Goal: Task Accomplishment & Management: Use online tool/utility

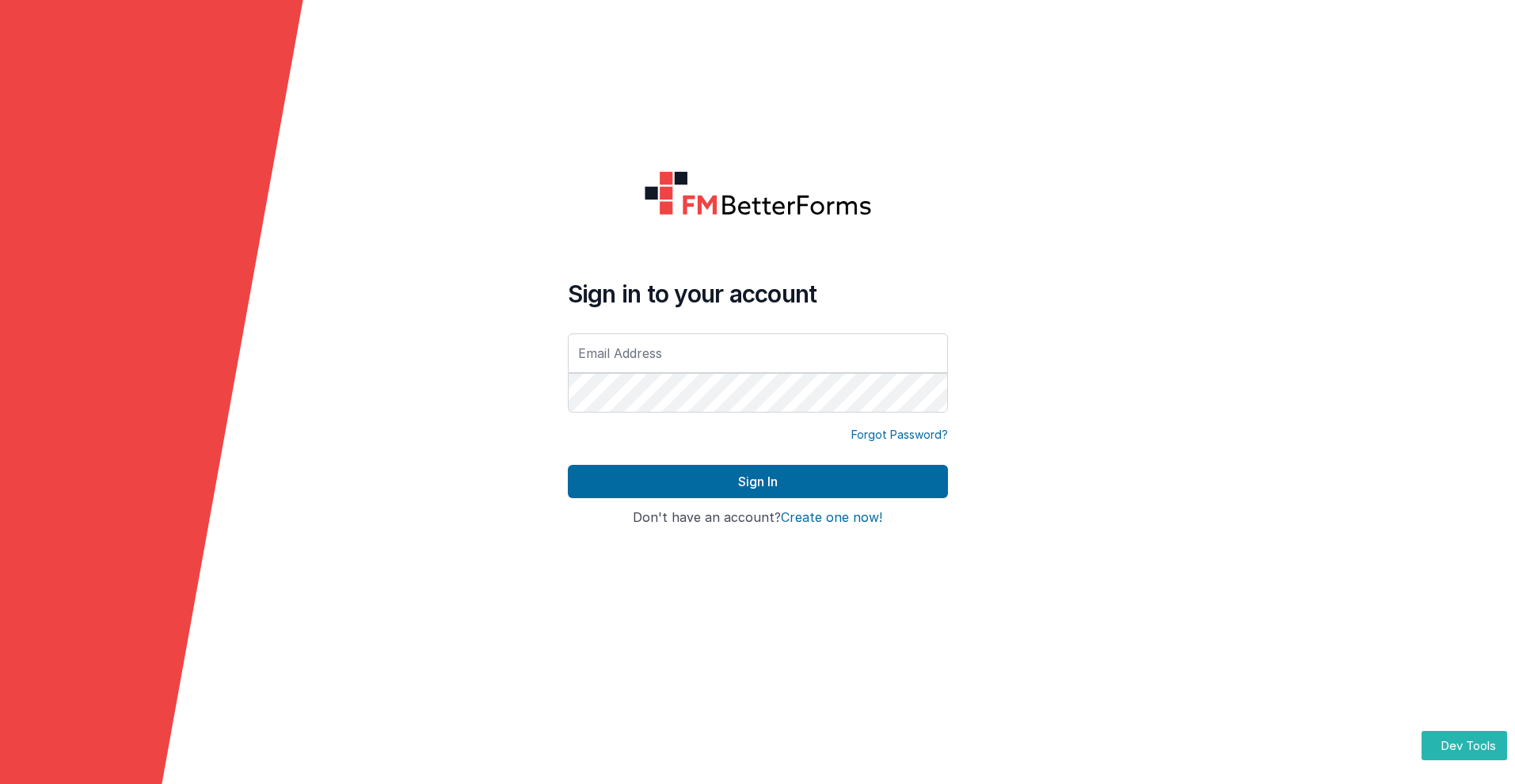
click at [757, 352] on input "text" at bounding box center [758, 353] width 380 height 40
type input "[PERSON_NAME][EMAIL_ADDRESS][DOMAIN_NAME]"
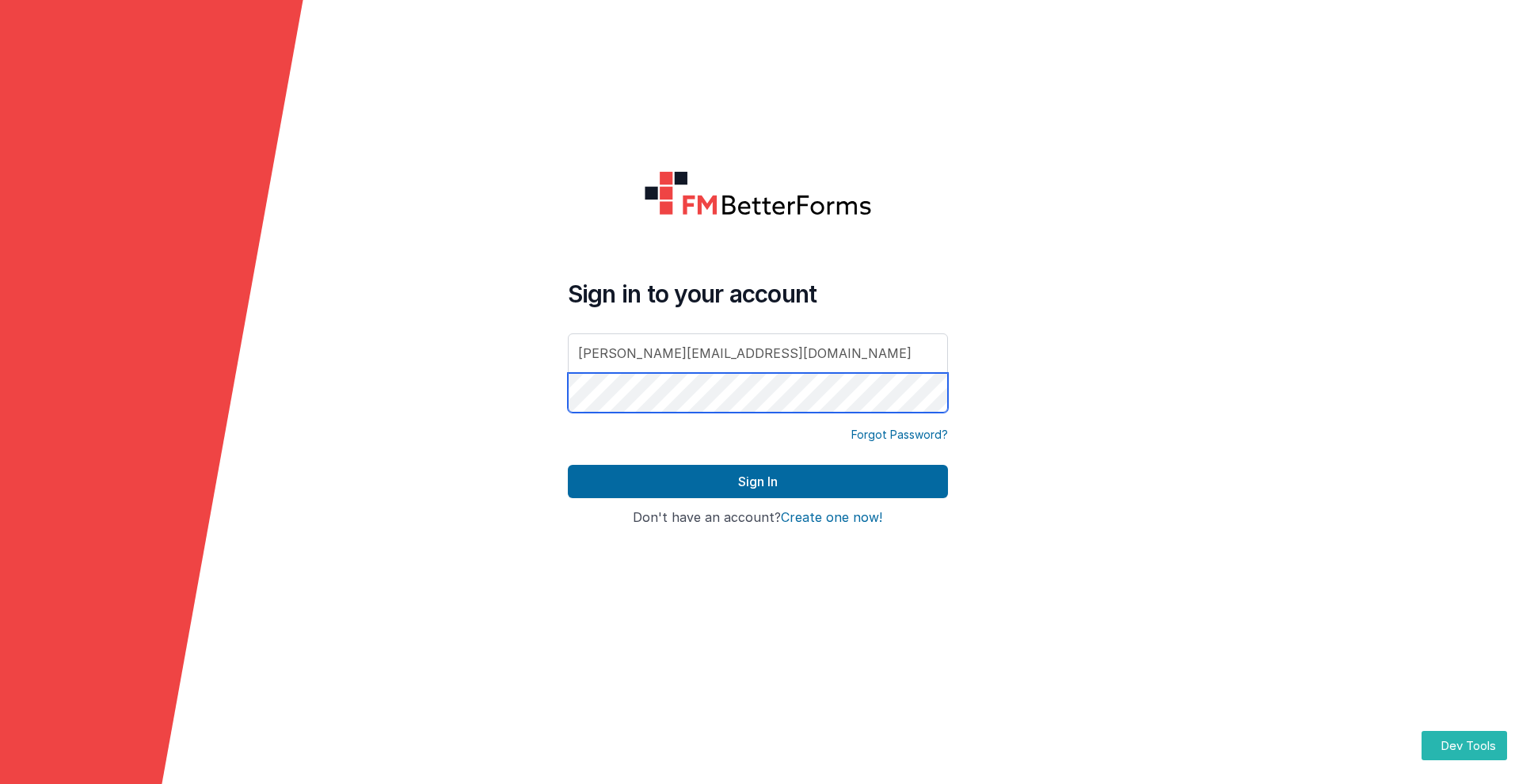
click at [568, 465] on button "Sign In" at bounding box center [758, 482] width 380 height 33
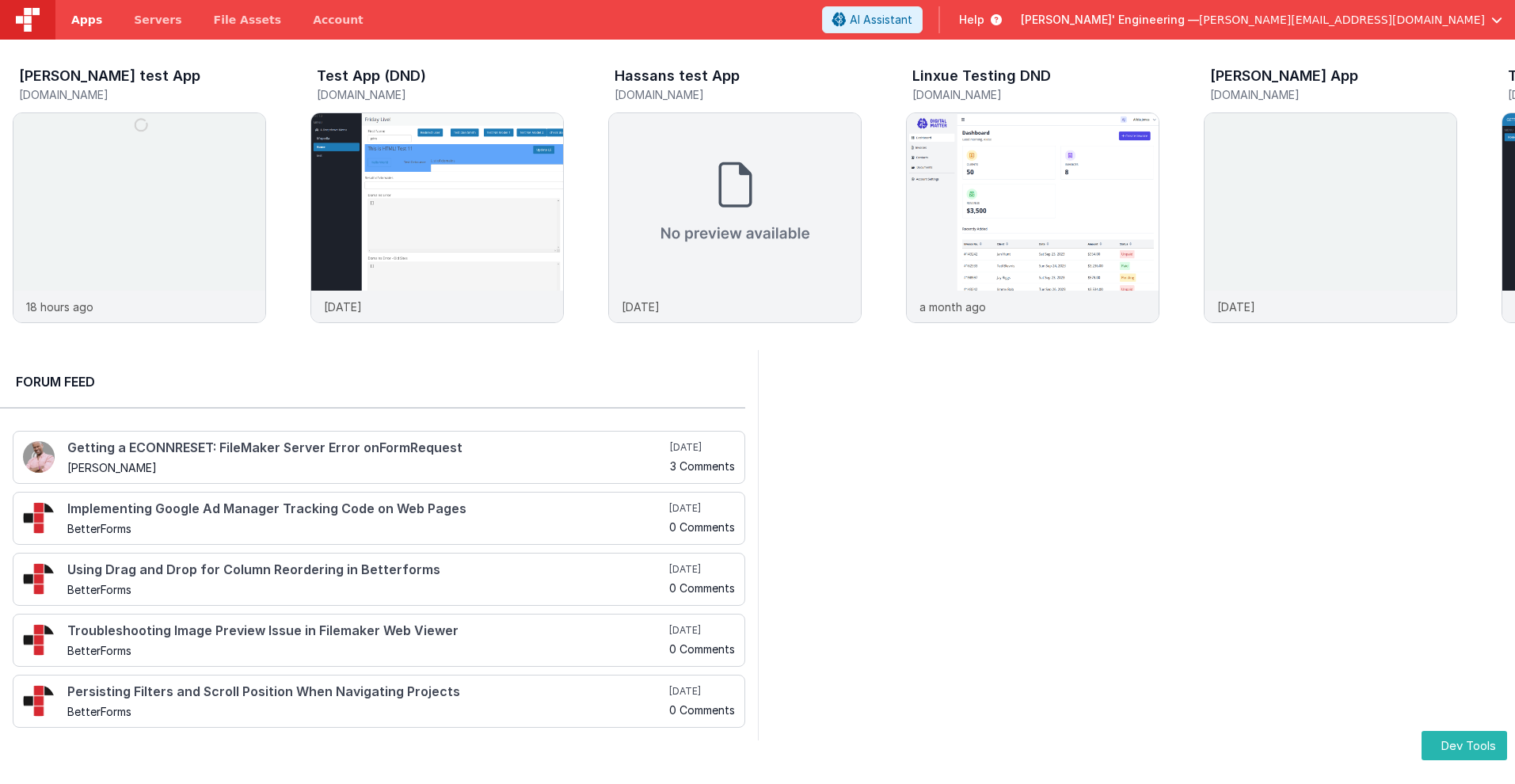
click at [86, 20] on span "Apps" at bounding box center [86, 19] width 31 height 16
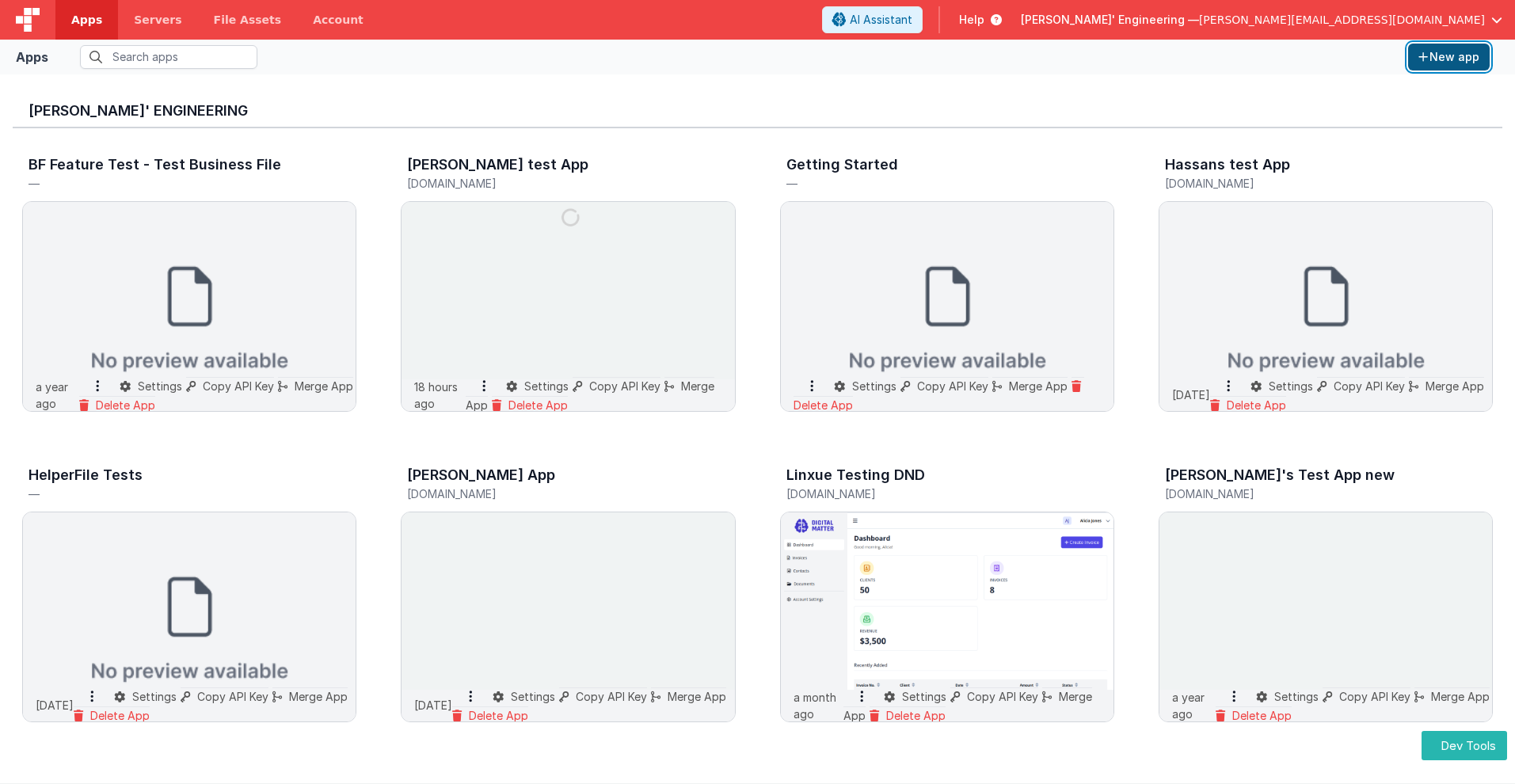
click at [1449, 57] on button "New app" at bounding box center [1449, 57] width 81 height 27
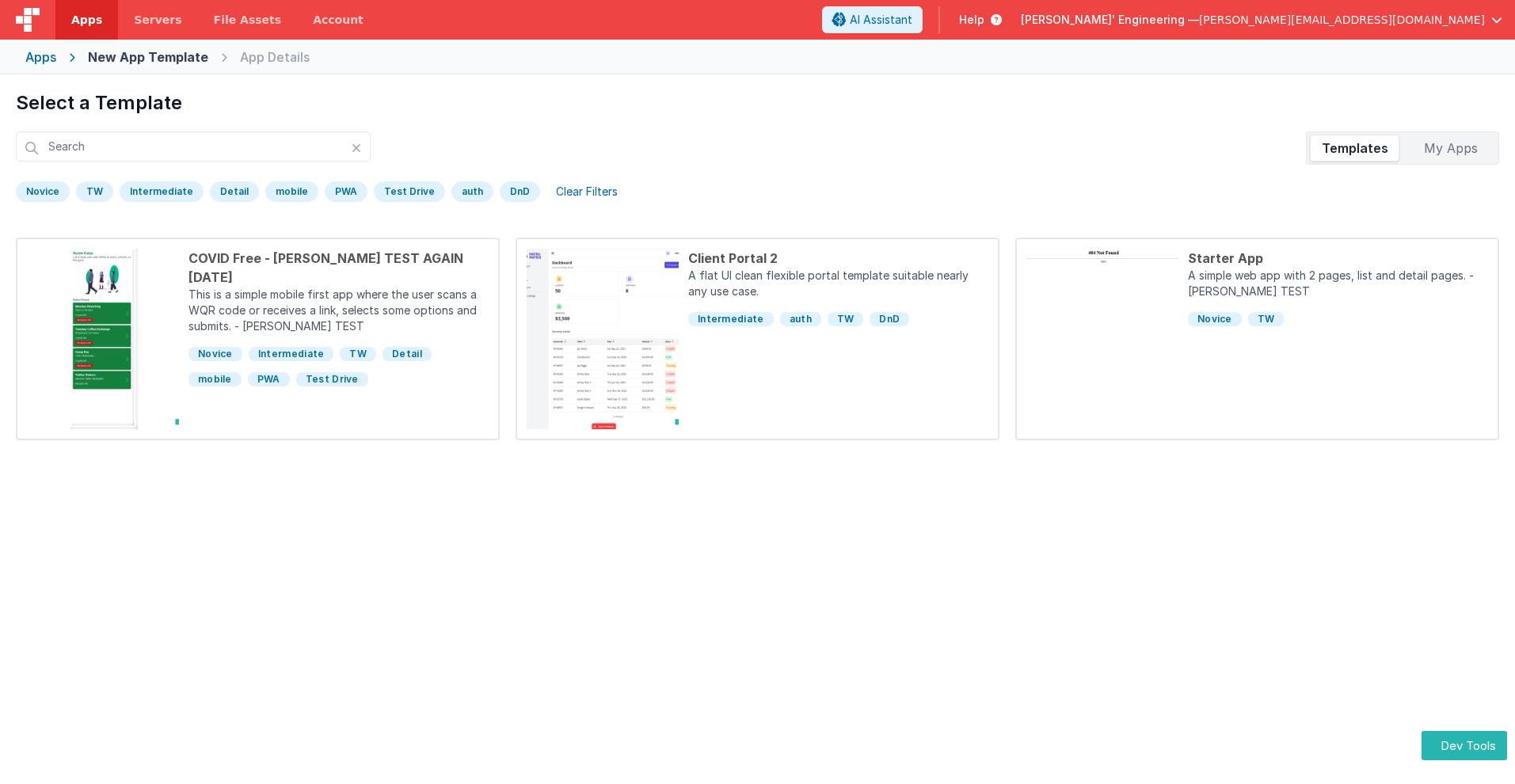
scroll to position [75, 0]
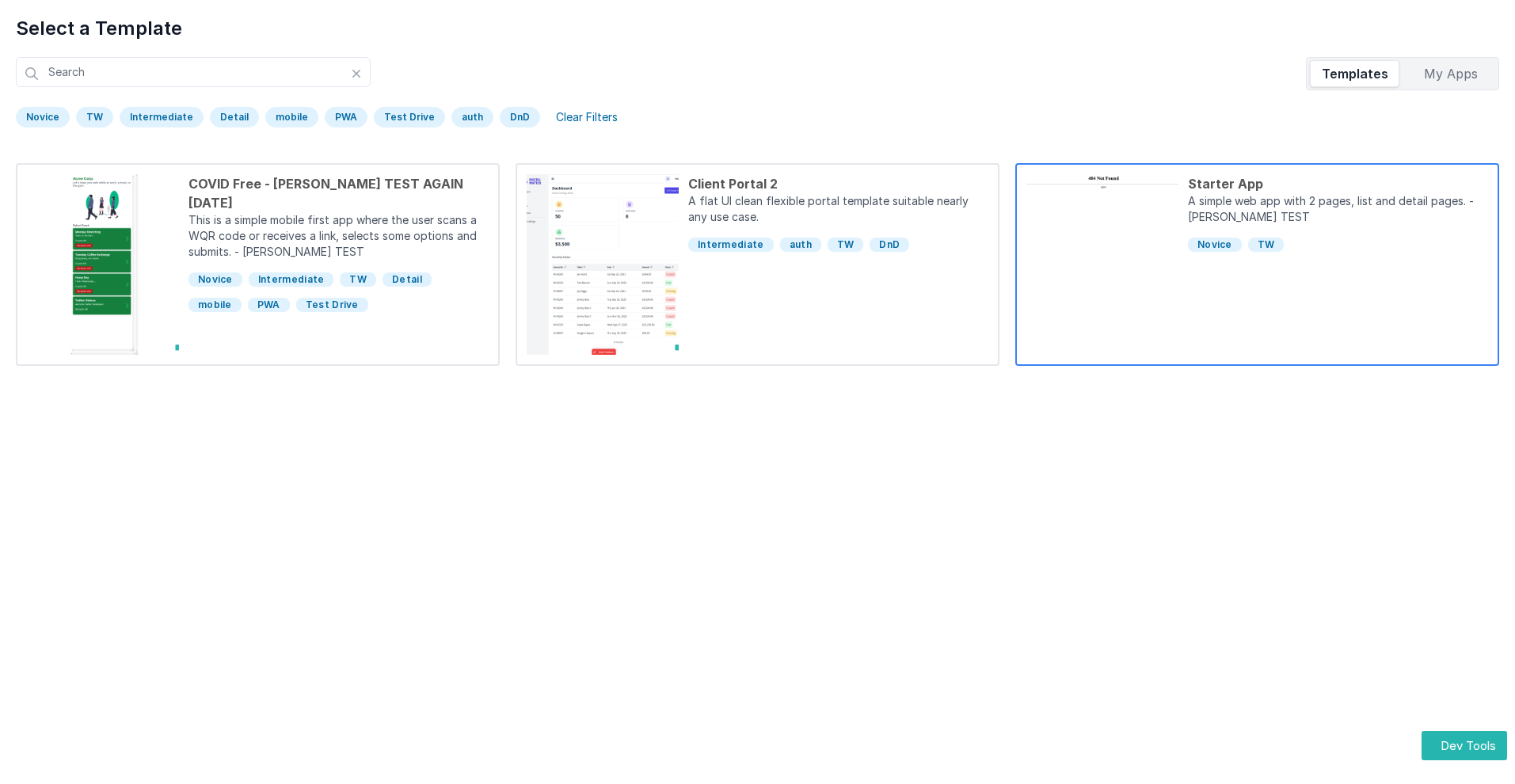
click at [1338, 184] on div "Starter App" at bounding box center [1338, 183] width 300 height 19
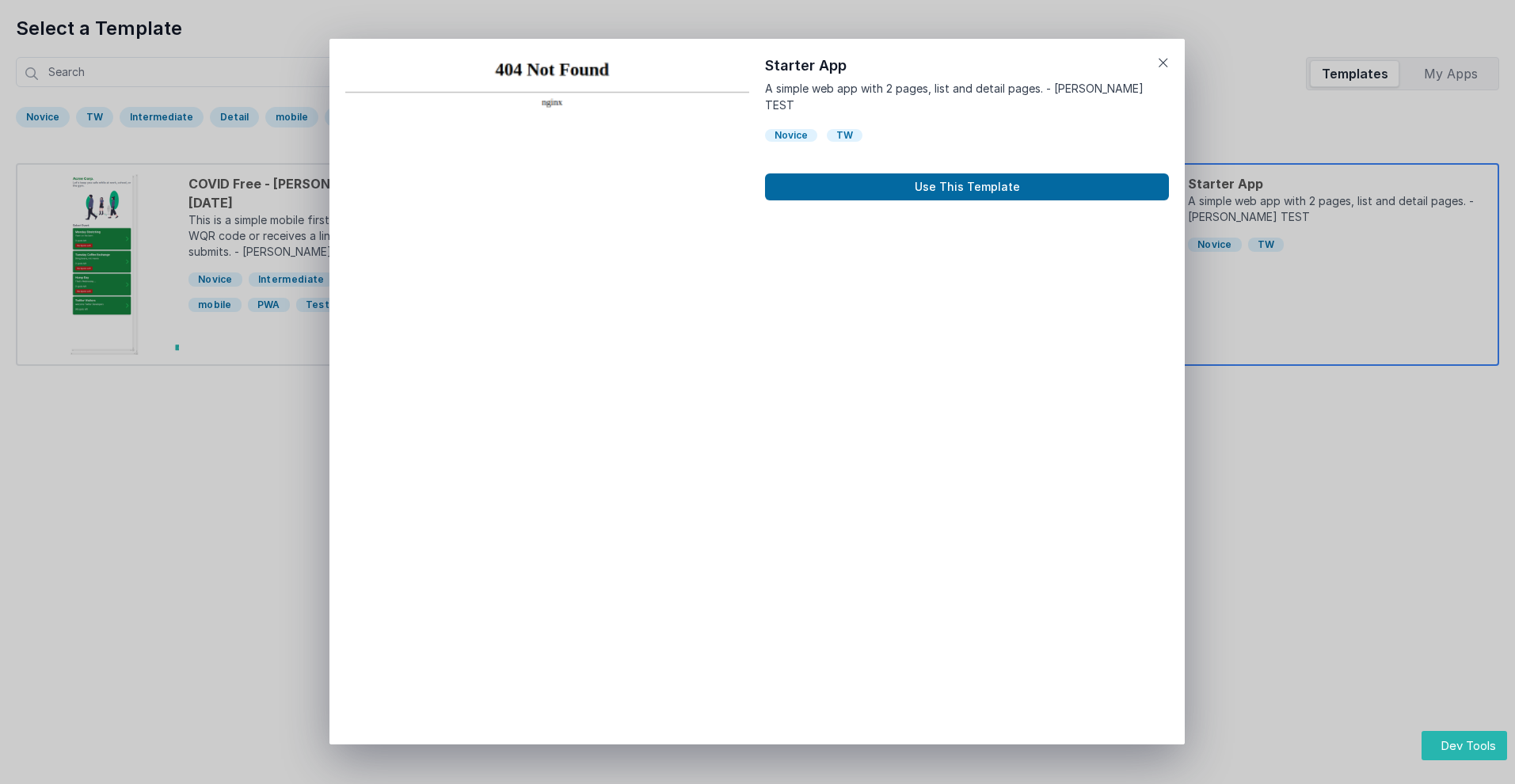
scroll to position [12, 0]
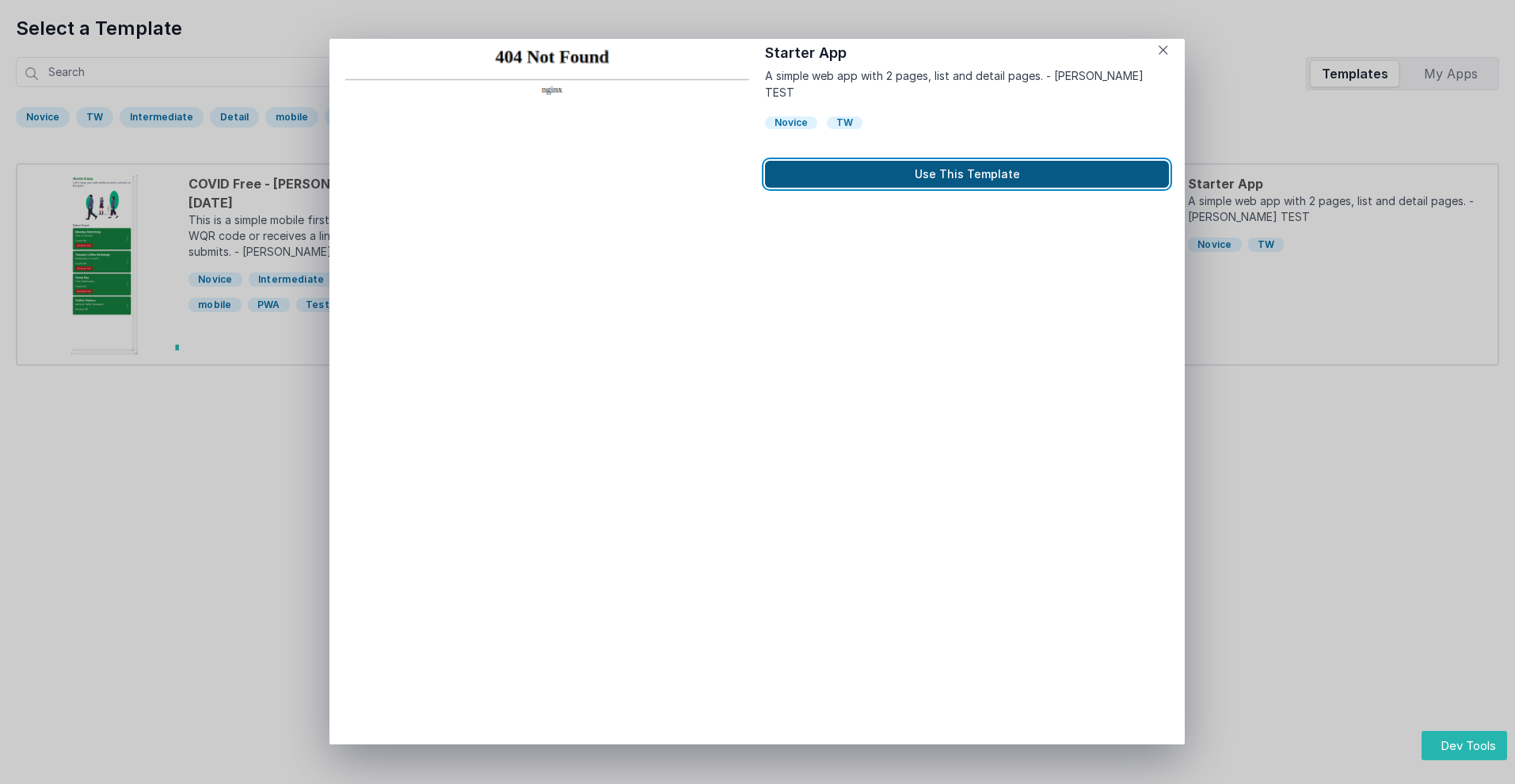
click at [967, 161] on button "Use This Template" at bounding box center [966, 174] width 404 height 27
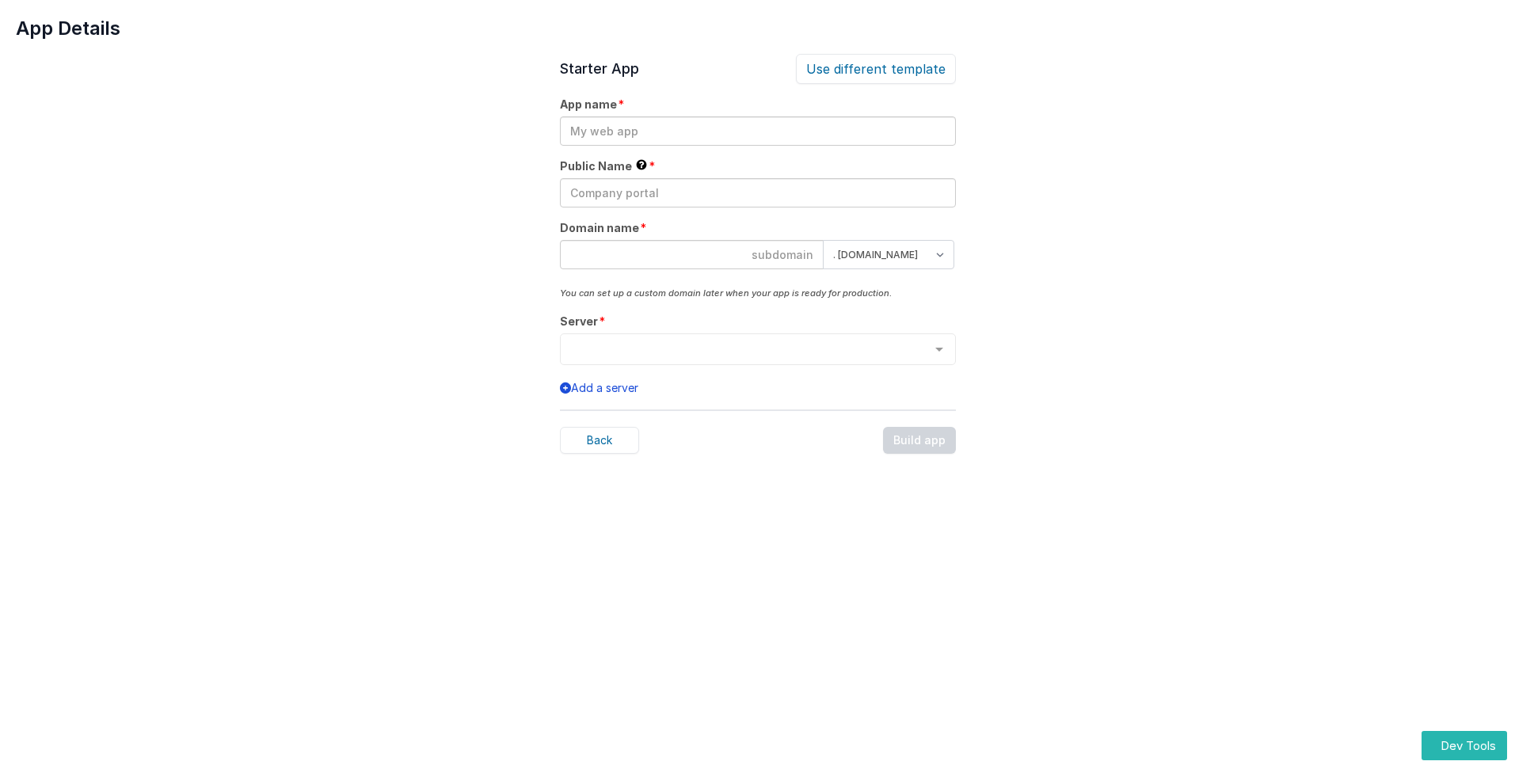
scroll to position [0, 0]
click at [757, 131] on input "text" at bounding box center [758, 130] width 396 height 29
type input "testapp131"
click at [757, 192] on input "text" at bounding box center [758, 192] width 396 height 29
type input "Test"
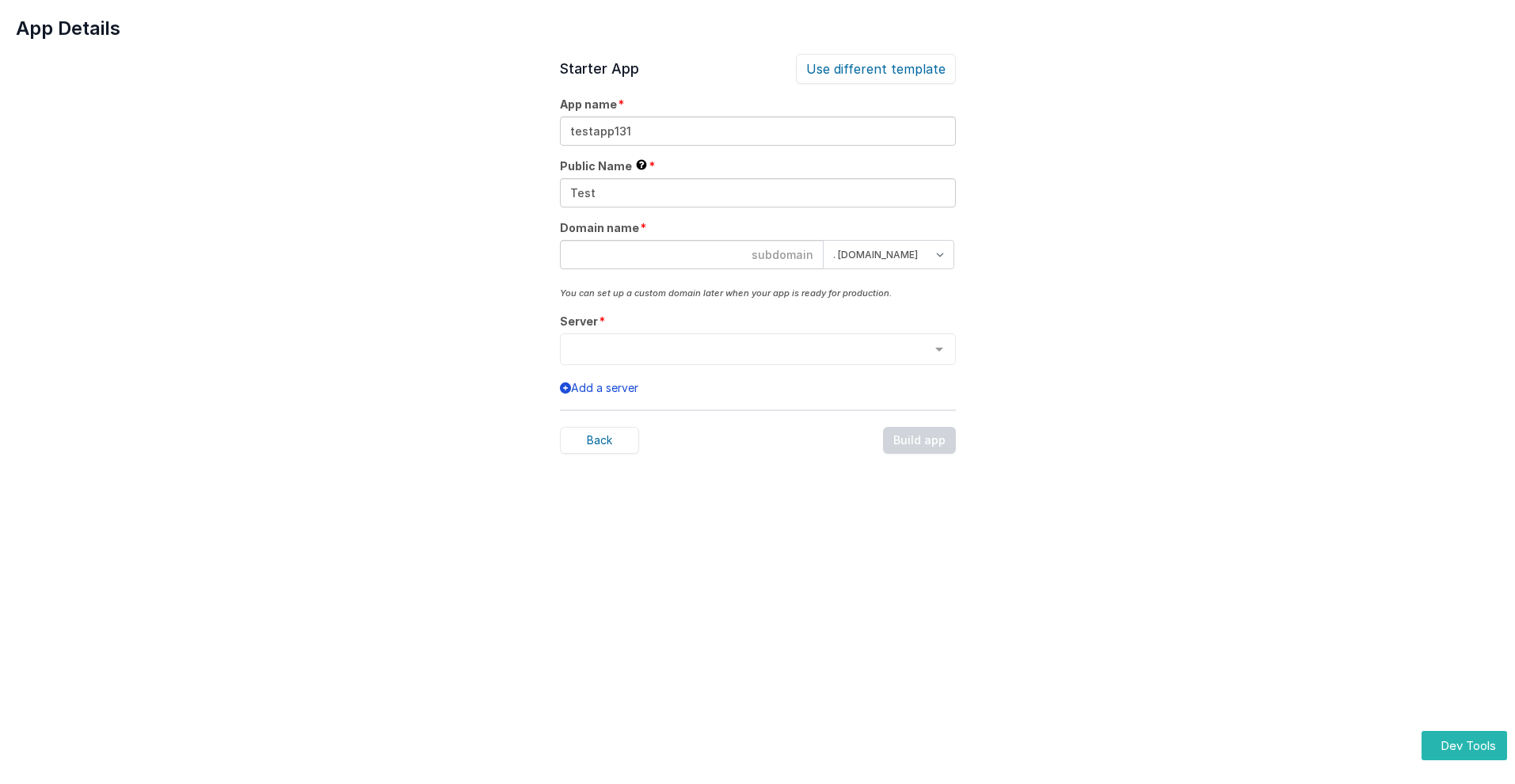
click at [691, 254] on input at bounding box center [692, 254] width 264 height 29
type input "testapp131"
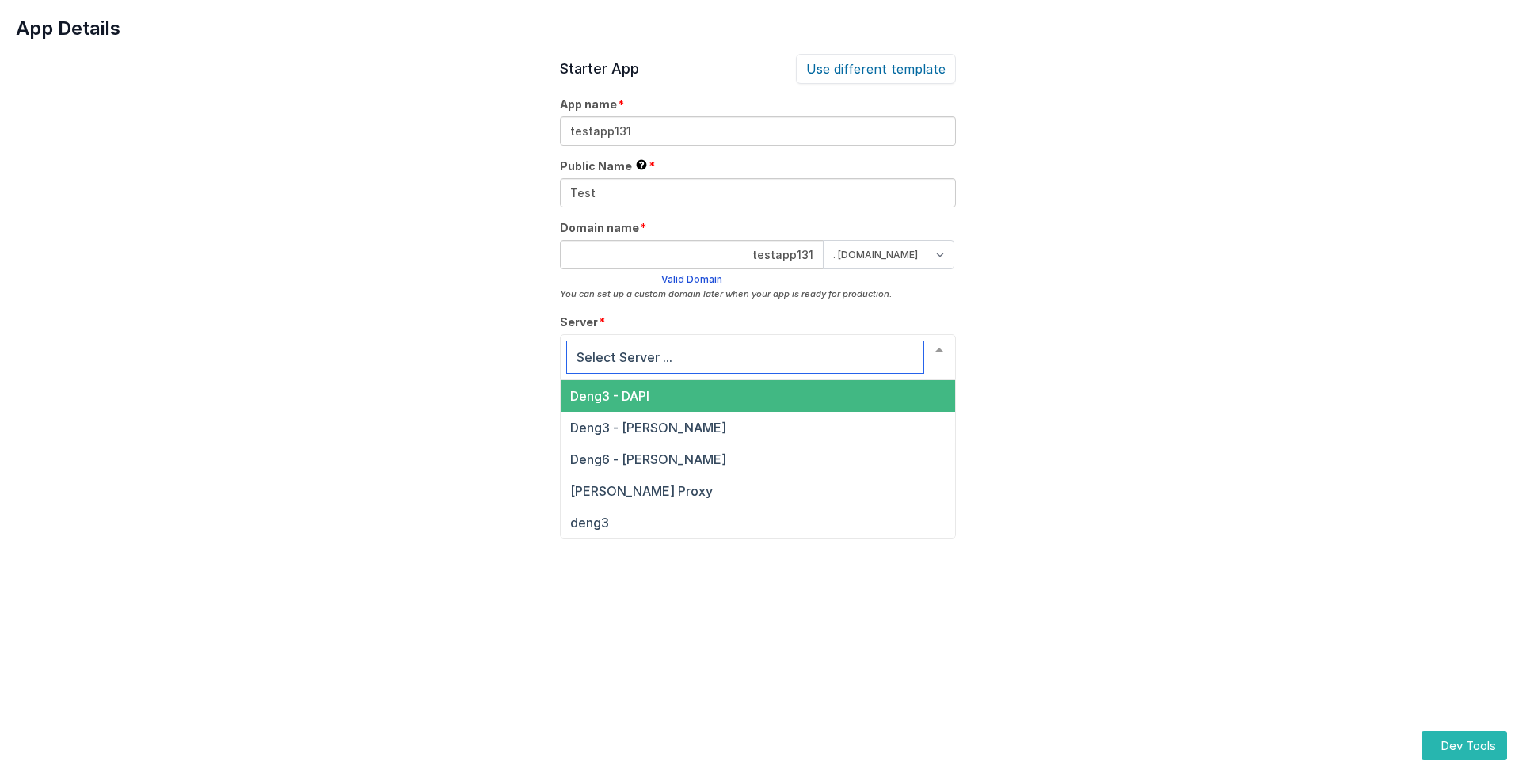
scroll to position [54, 0]
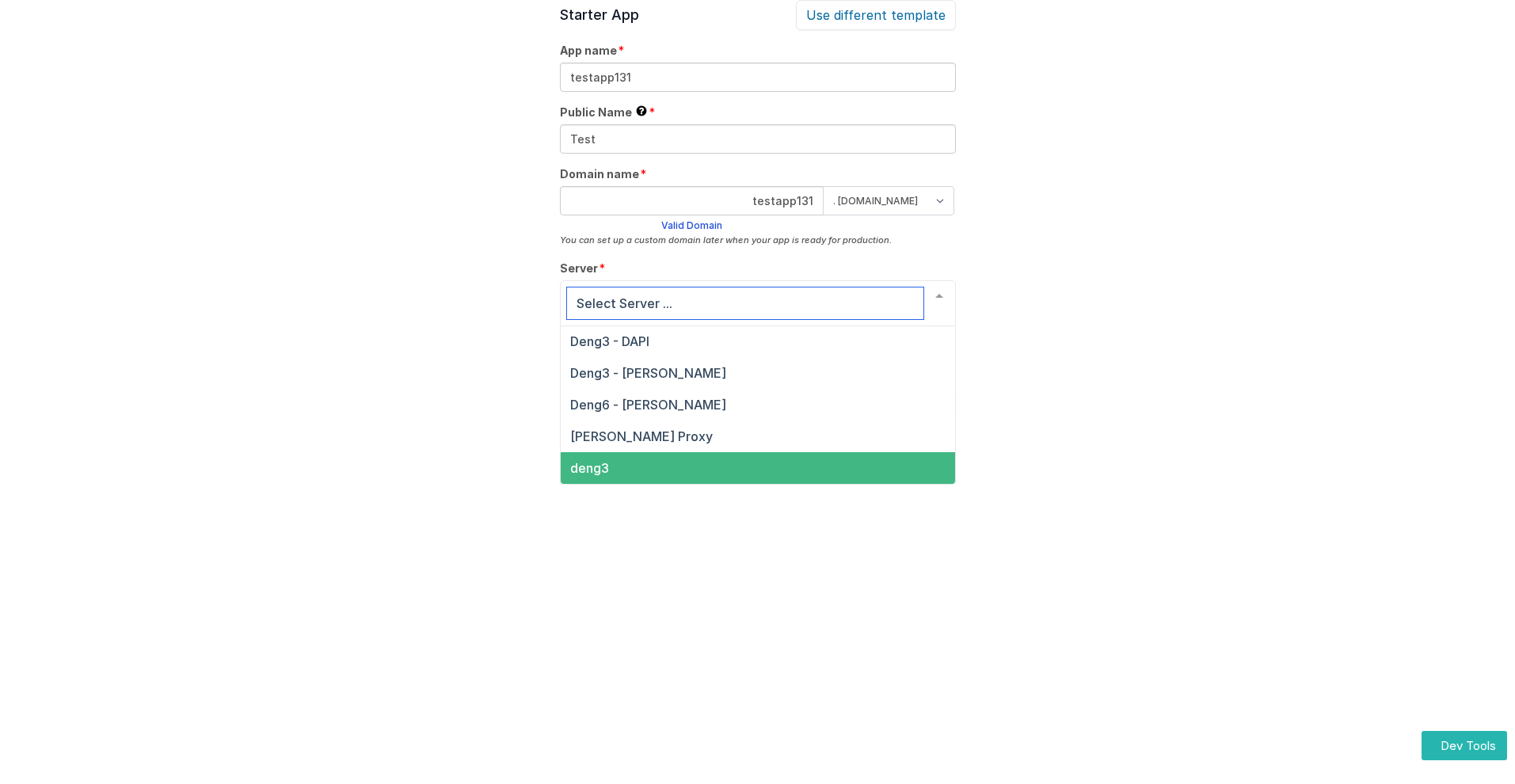
click at [588, 468] on span "deng3" at bounding box center [589, 467] width 39 height 16
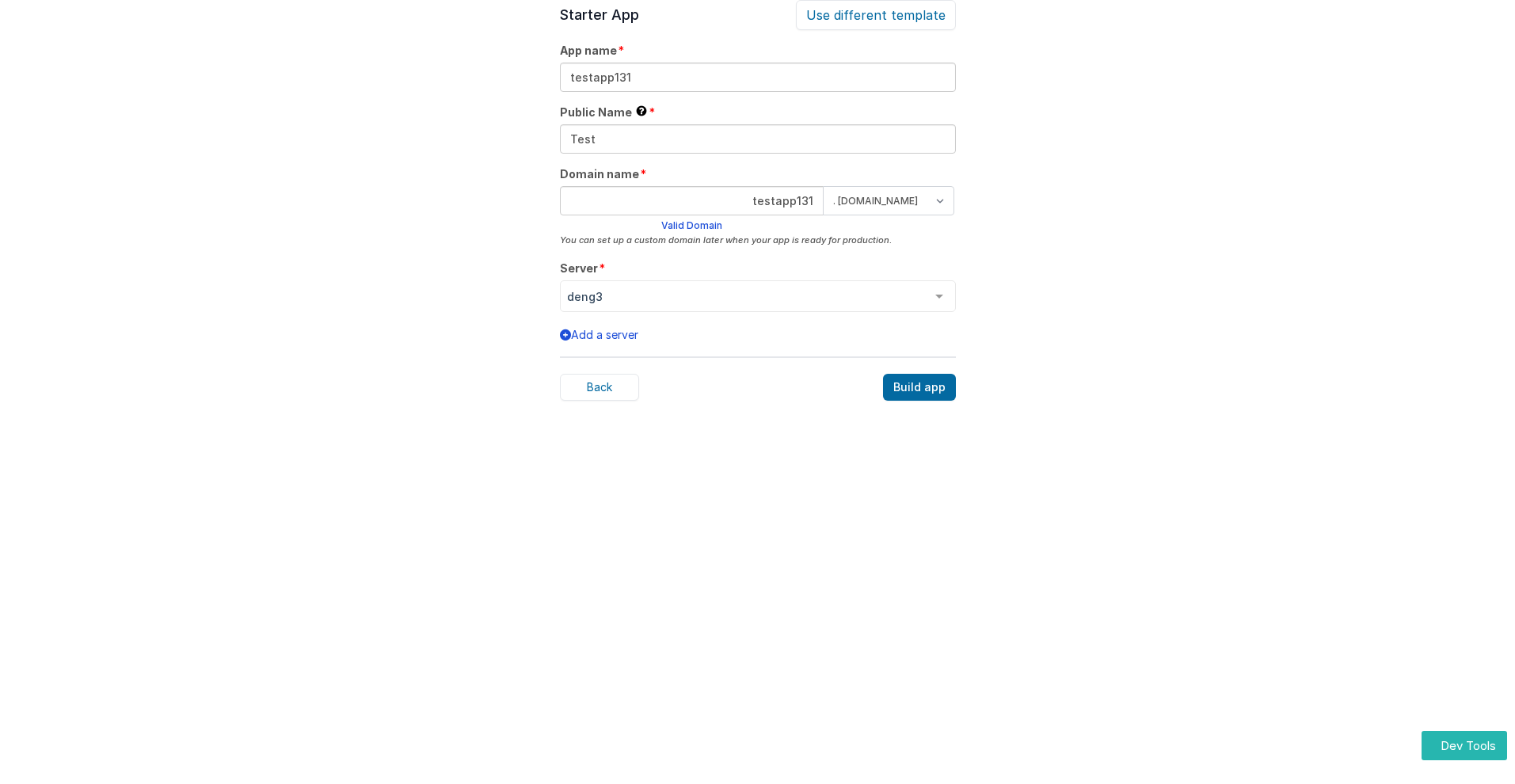
scroll to position [49, 0]
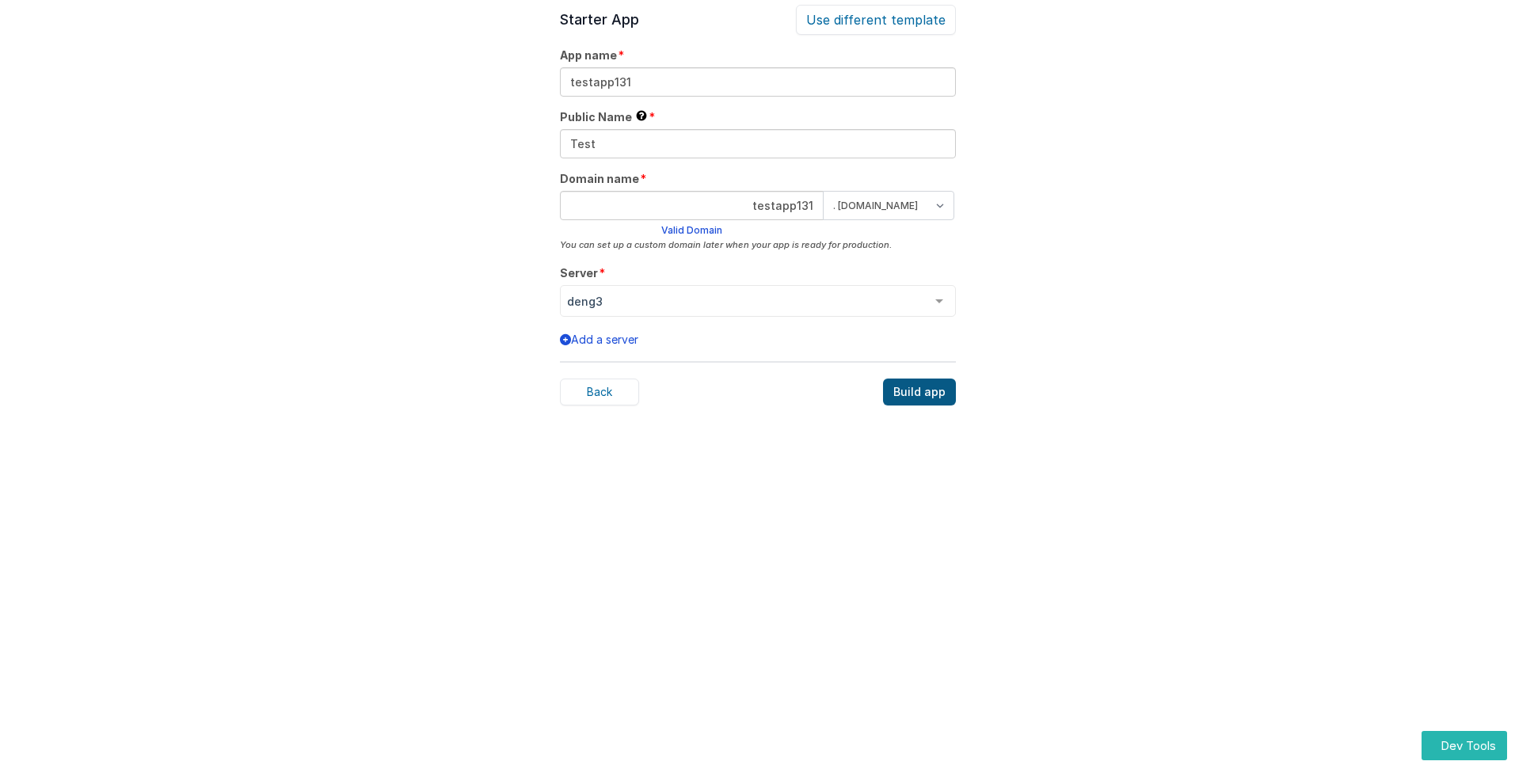
click at [920, 392] on div "Build app" at bounding box center [919, 392] width 73 height 27
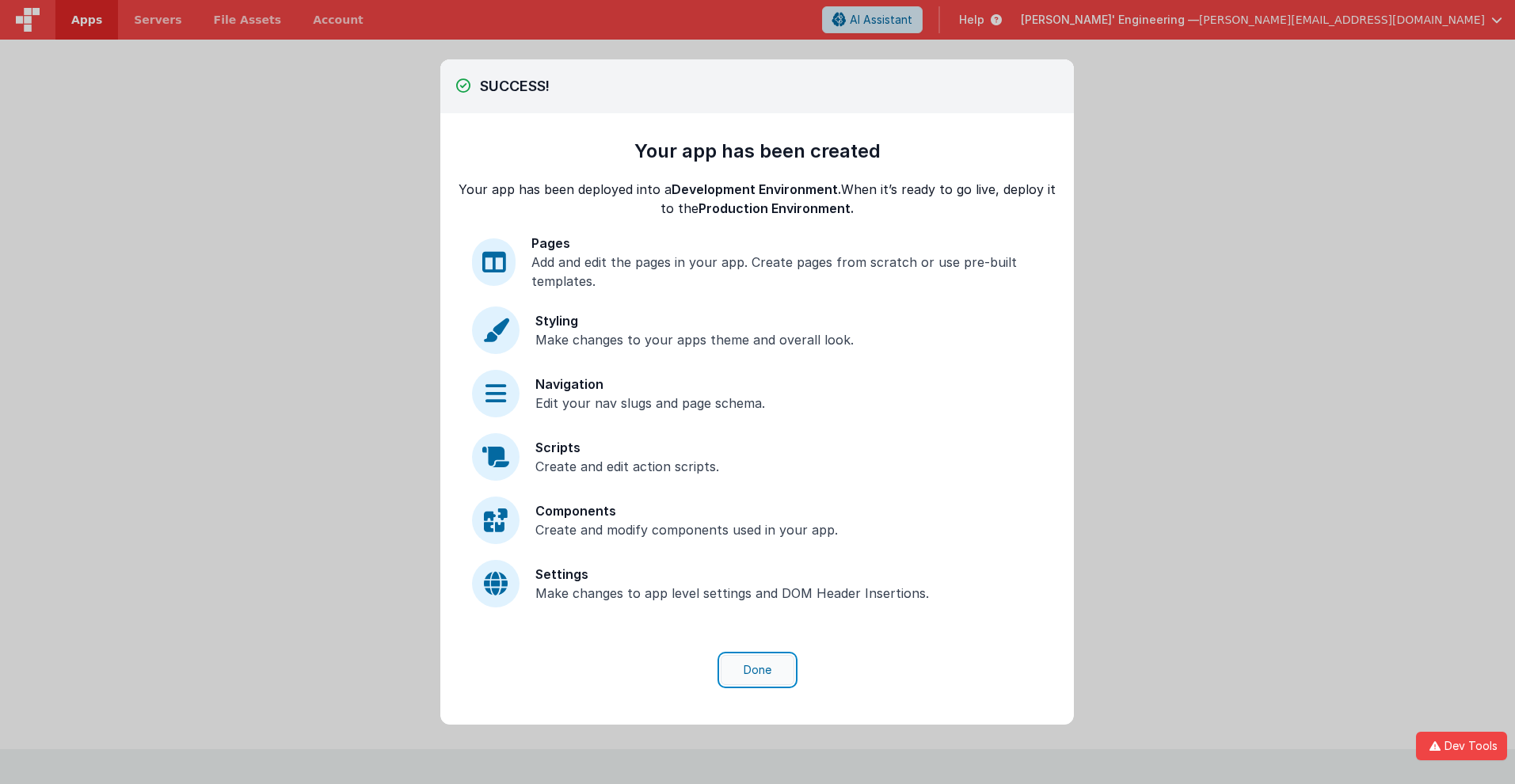
click at [757, 670] on button "Done" at bounding box center [757, 670] width 74 height 30
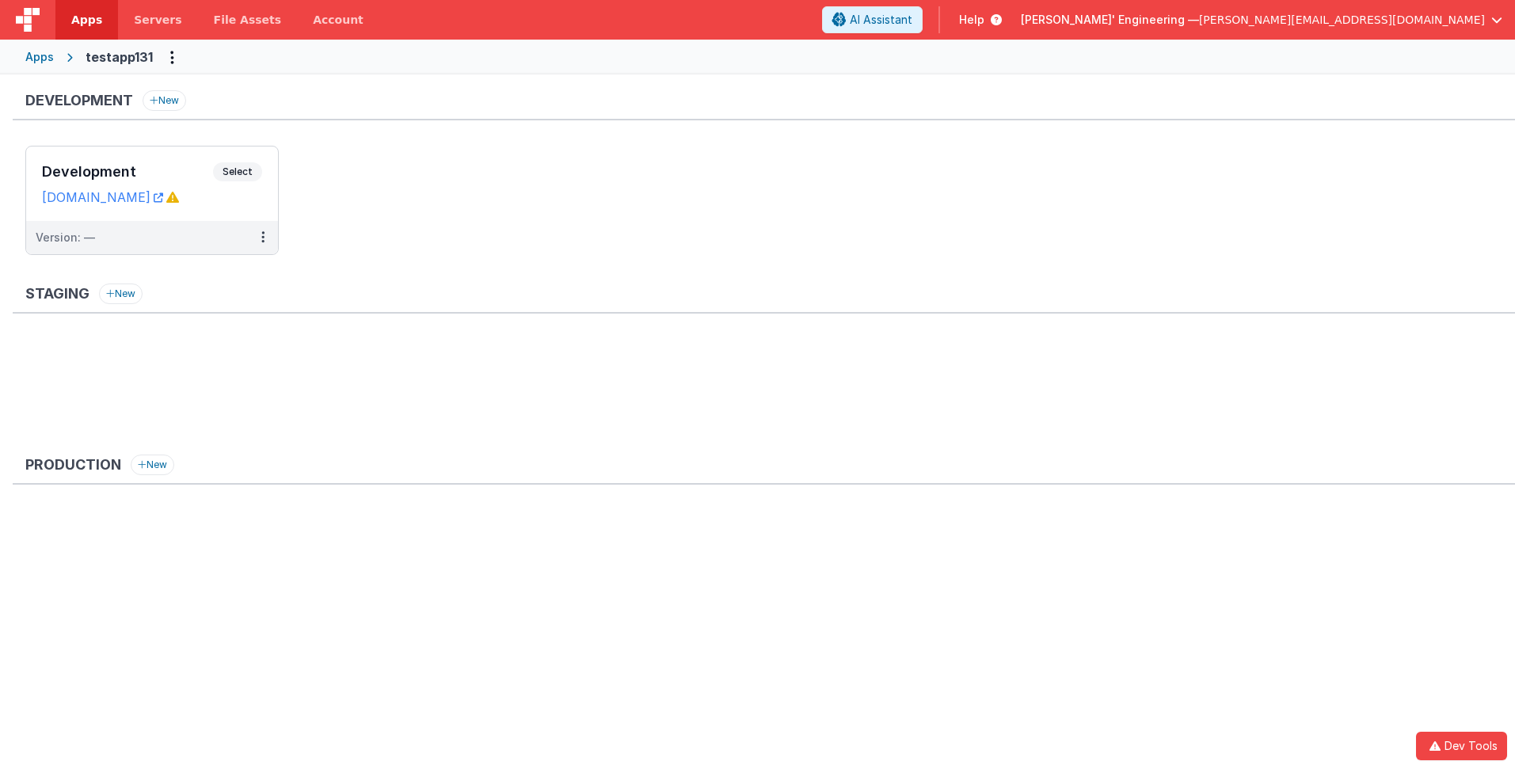
click at [86, 20] on span "Apps" at bounding box center [86, 19] width 31 height 16
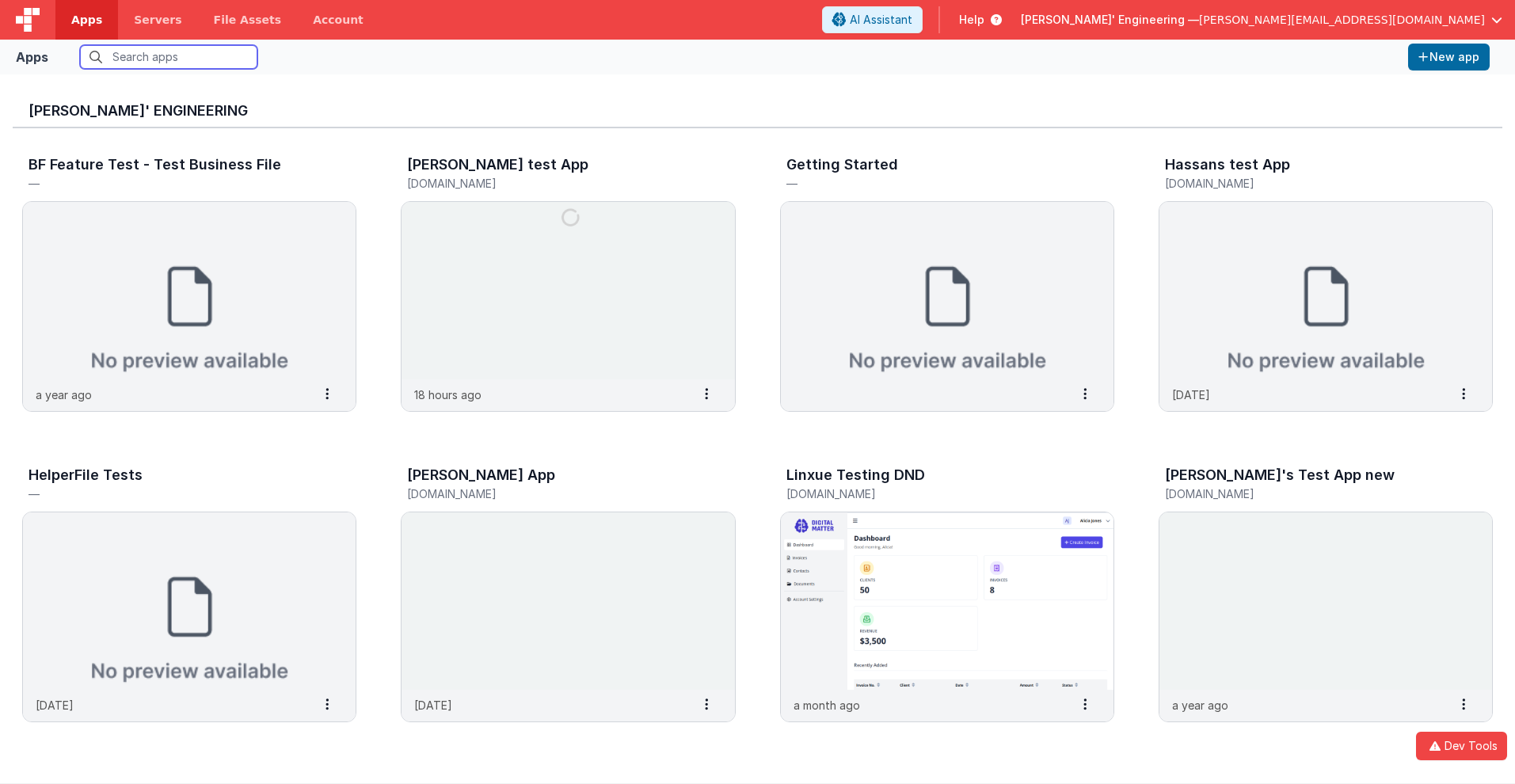
click at [169, 57] on input "text" at bounding box center [169, 56] width 177 height 24
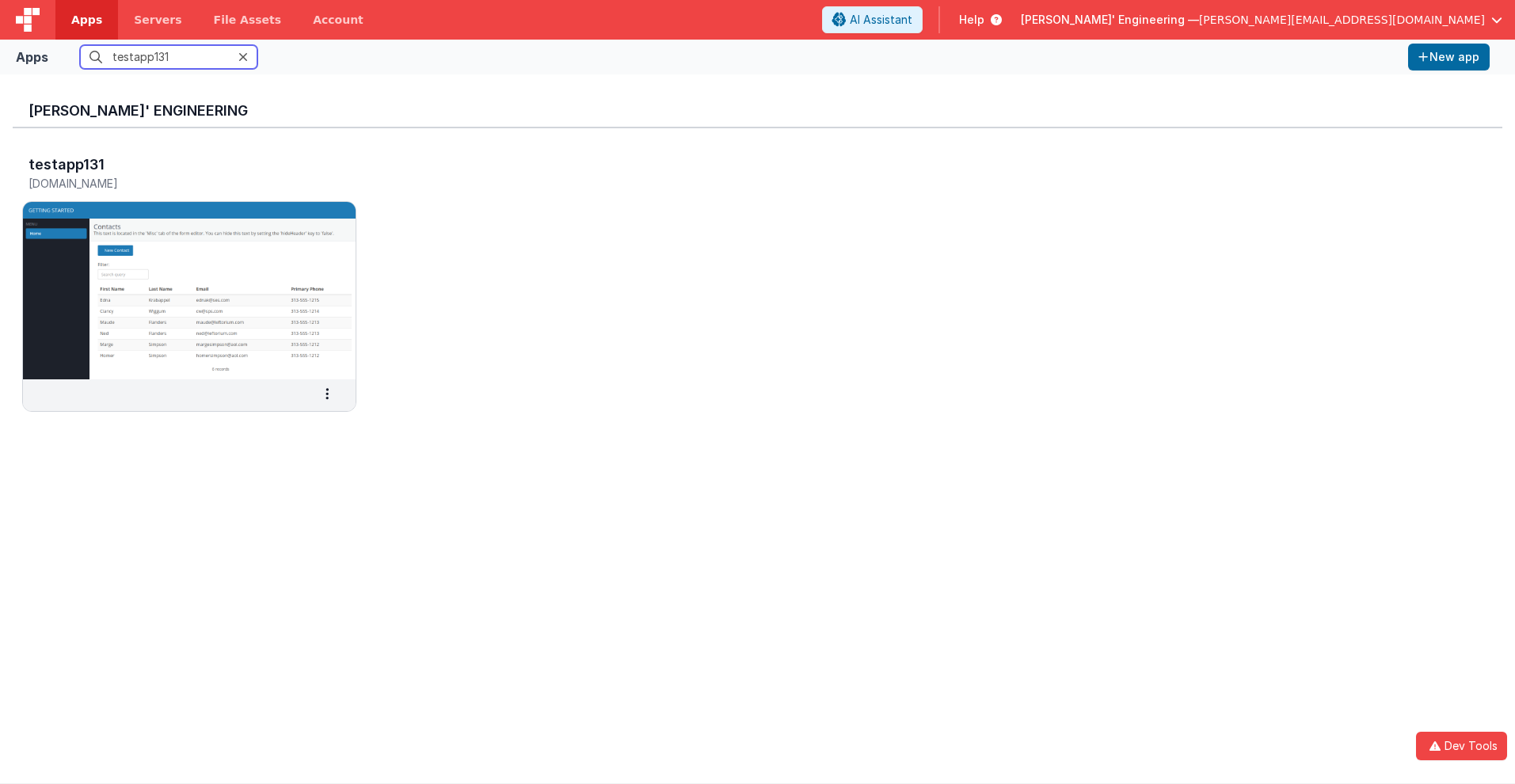
scroll to position [12, 0]
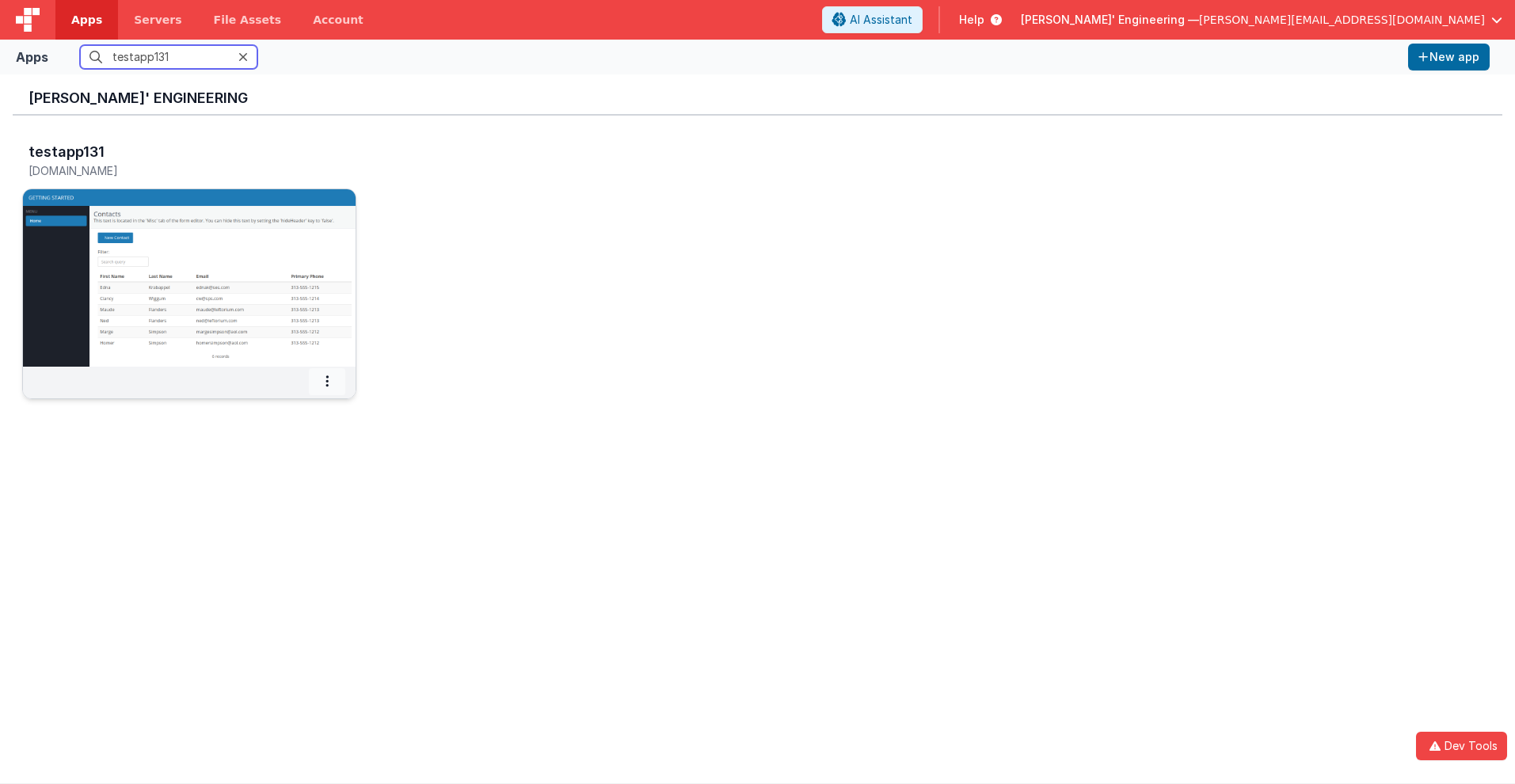
type input "testapp131"
click at [327, 381] on icon at bounding box center [327, 381] width 3 height 1
click at [285, 409] on span "Settings" at bounding box center [287, 409] width 45 height 13
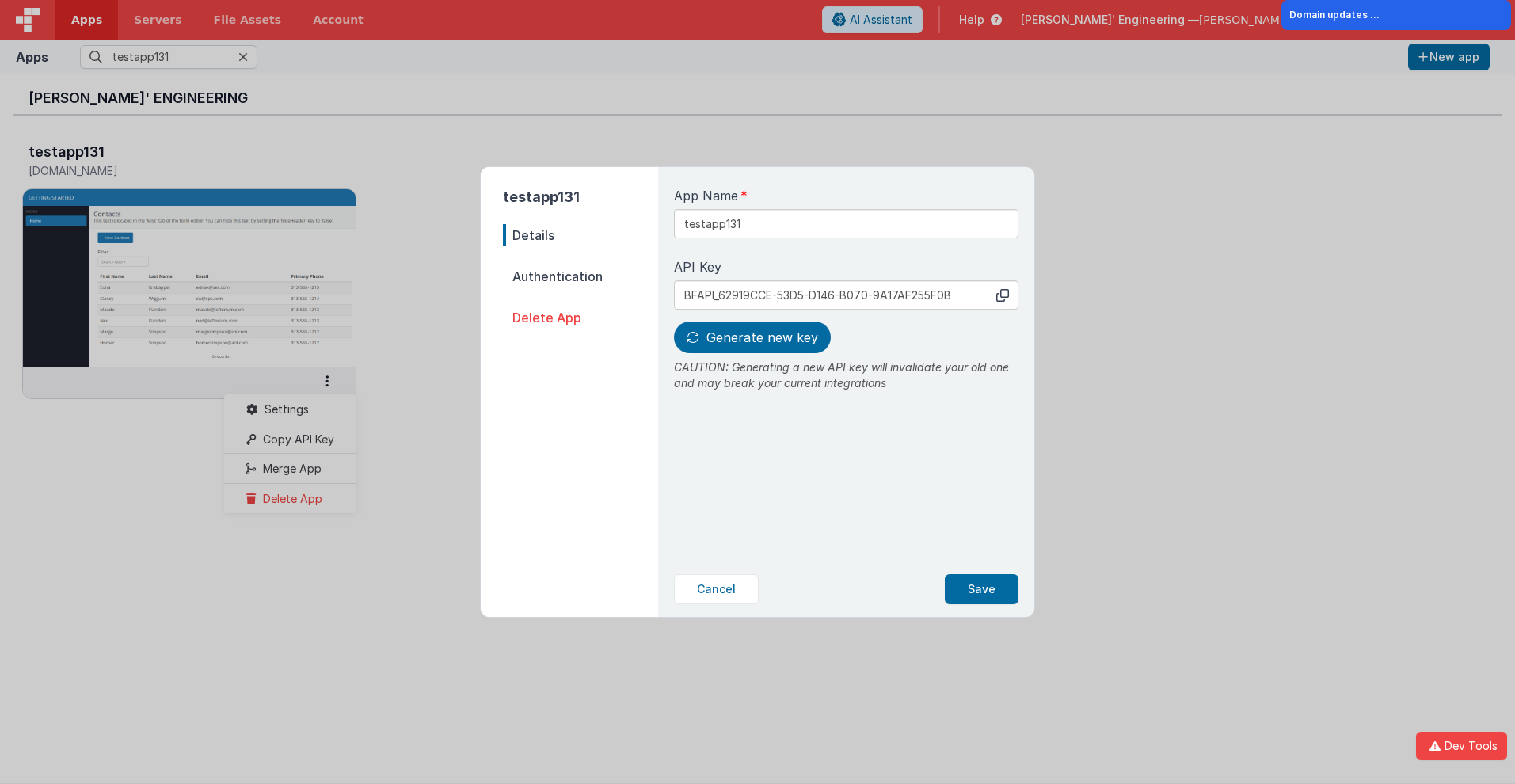
click at [580, 235] on span "Details" at bounding box center [580, 235] width 155 height 22
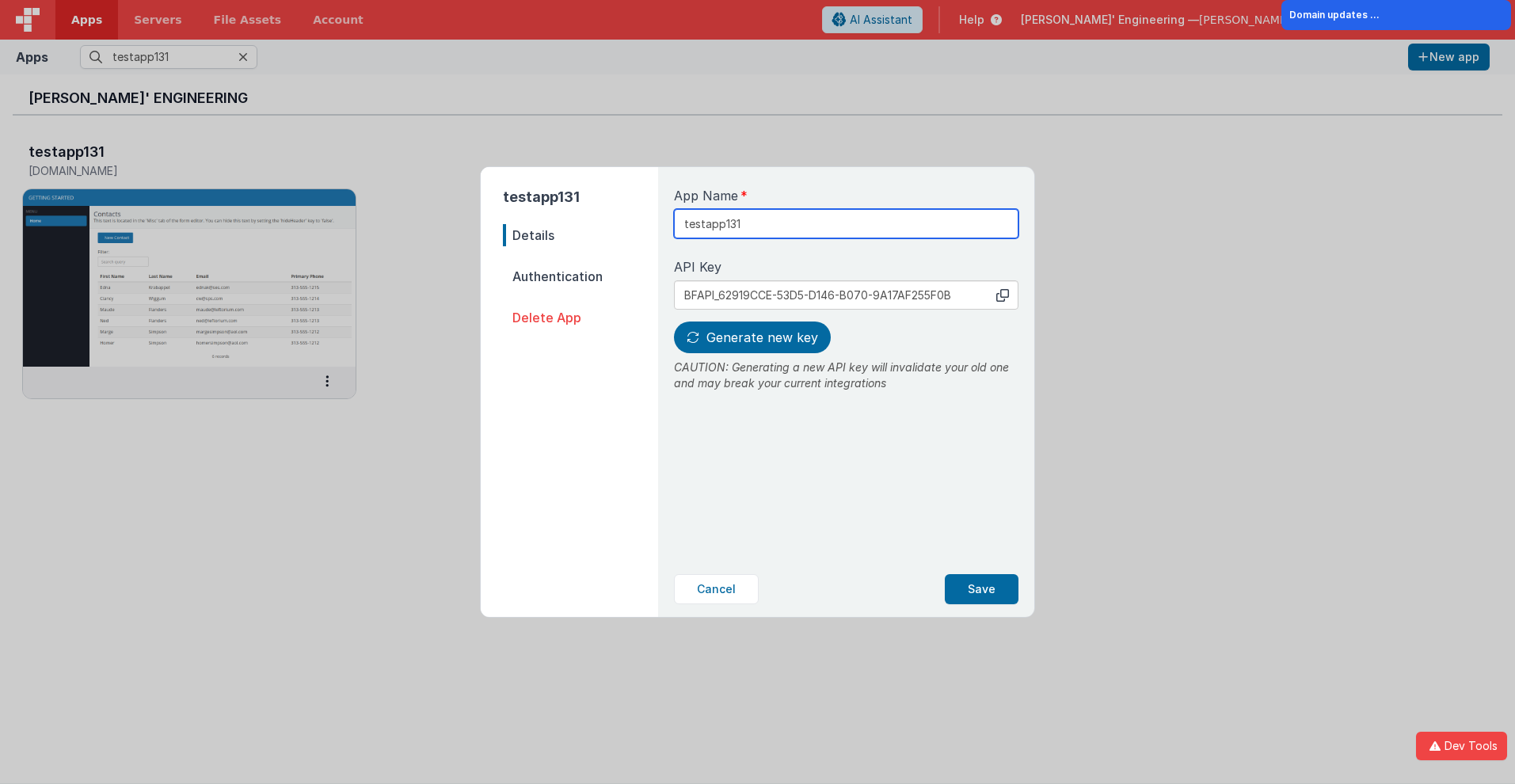
click at [792, 218] on input "testapp131" at bounding box center [846, 223] width 345 height 29
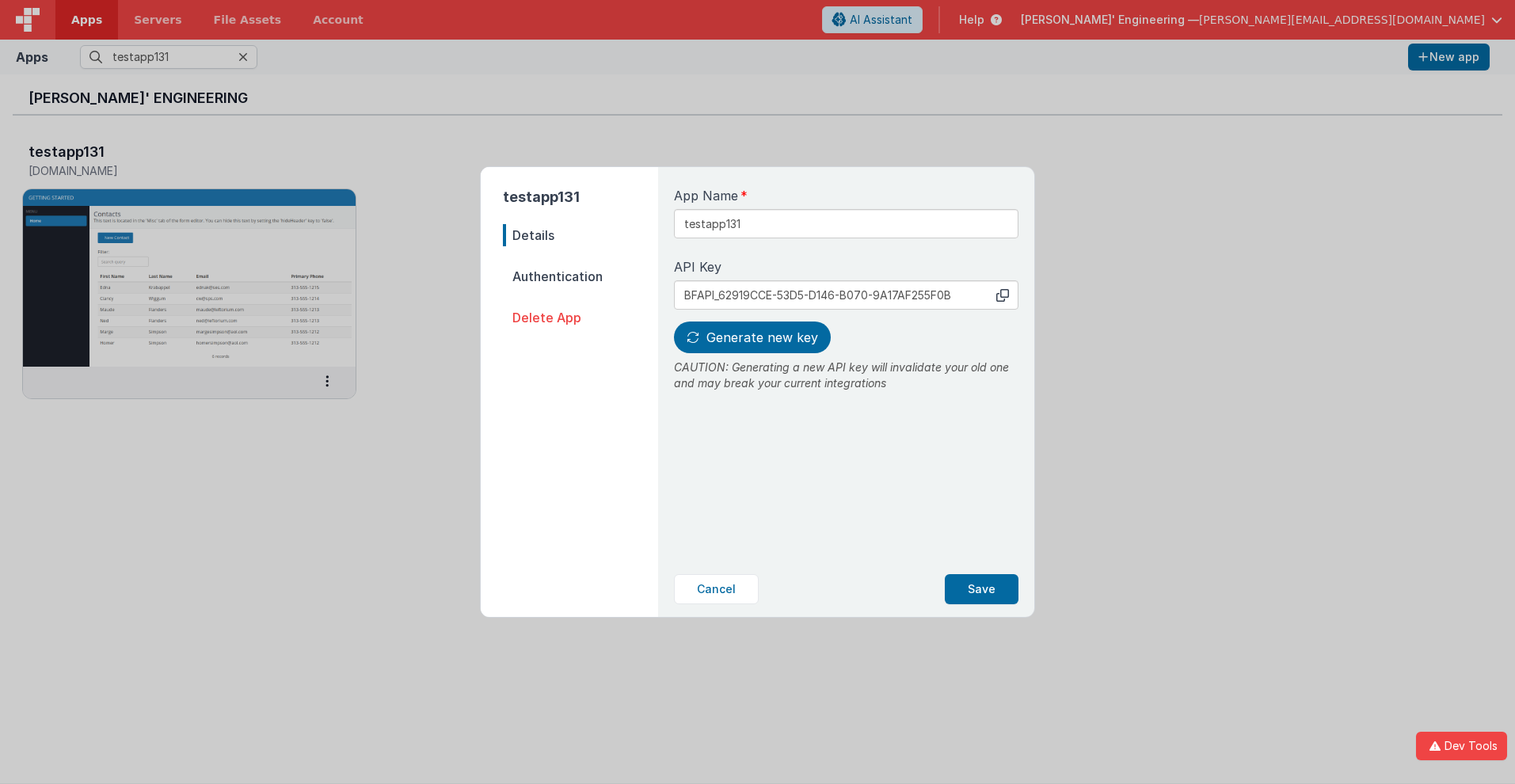
click at [1003, 294] on icon at bounding box center [1002, 295] width 12 height 12
click at [750, 337] on span "Generate new key" at bounding box center [762, 336] width 112 height 16
type input "BFAPI_DBFF0464-BCDC-7646-83BA-4BD199A4927E"
click at [982, 589] on button "Save" at bounding box center [981, 589] width 74 height 30
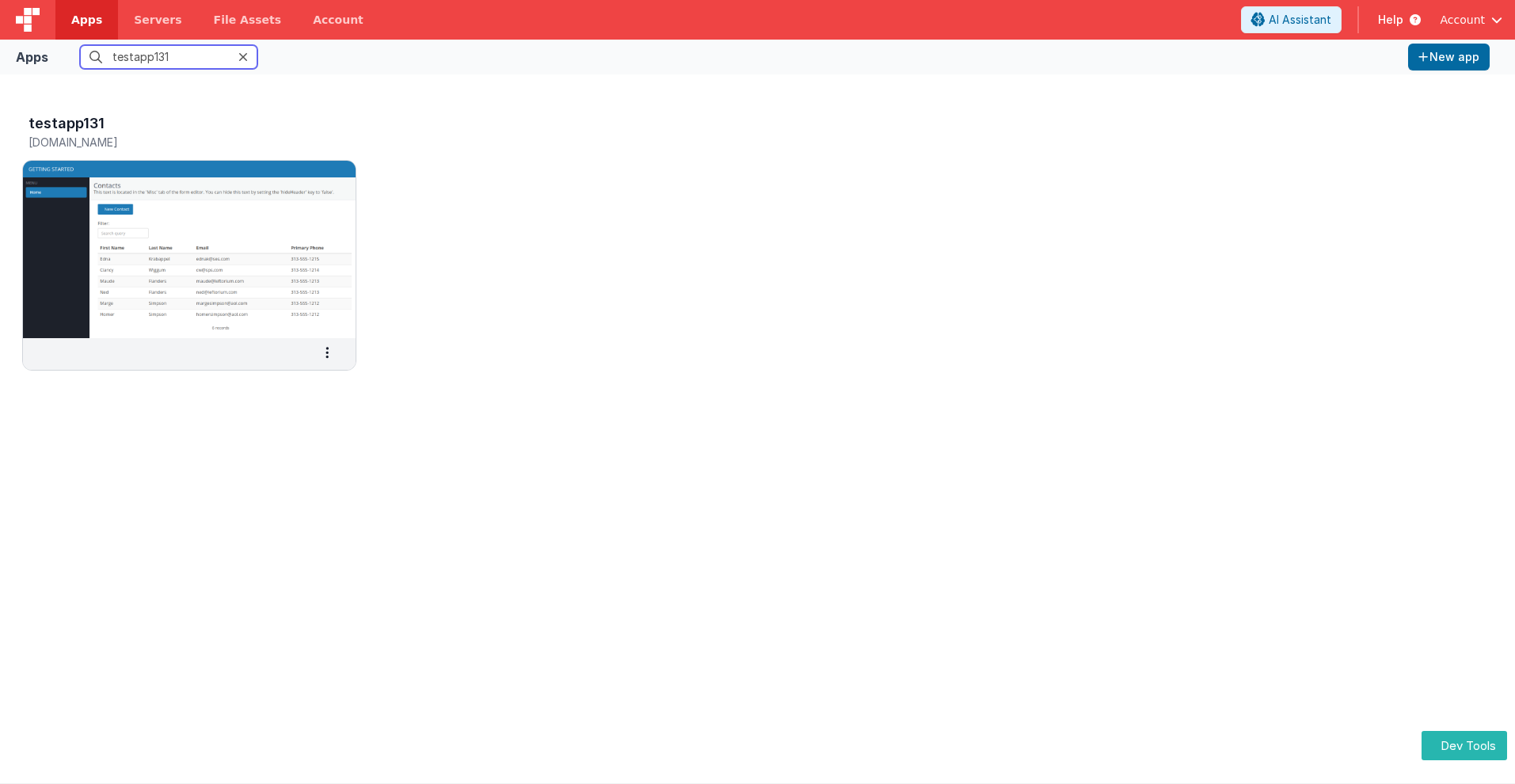
click at [169, 57] on input "testapp131" at bounding box center [169, 56] width 177 height 24
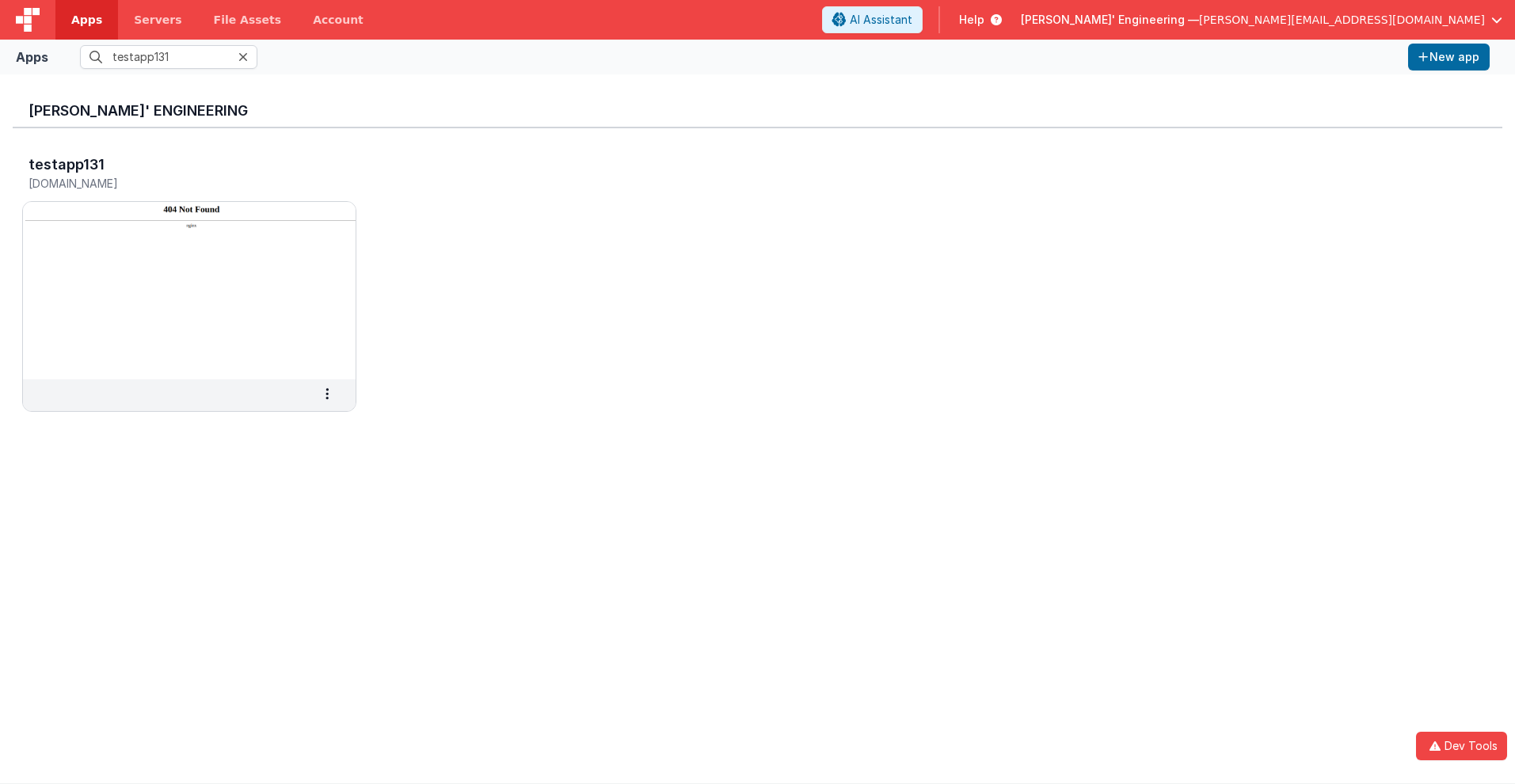
click at [86, 20] on span "Apps" at bounding box center [86, 19] width 31 height 16
click at [169, 57] on input "text" at bounding box center [169, 56] width 177 height 24
type input "testapp131"
click at [108, 98] on div "[PERSON_NAME]' Engineering" at bounding box center [757, 108] width 1489 height 41
